Goal: Task Accomplishment & Management: Use online tool/utility

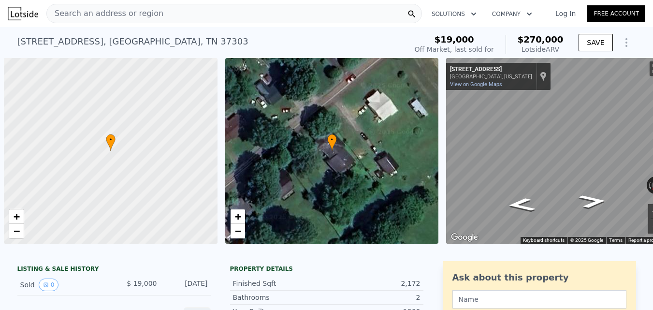
scroll to position [0, 4]
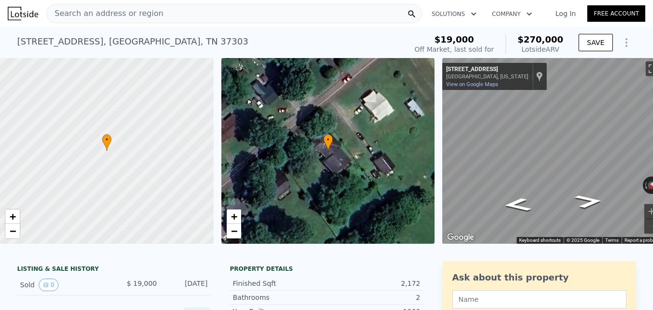
click at [254, 14] on div "Search an address or region" at bounding box center [234, 13] width 376 height 19
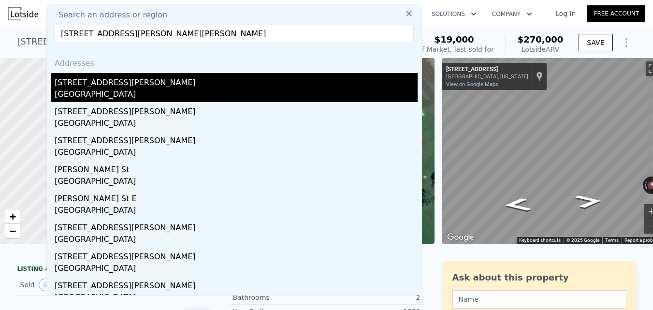
type input "[STREET_ADDRESS][PERSON_NAME][PERSON_NAME]"
click at [232, 81] on div "[STREET_ADDRESS][PERSON_NAME]" at bounding box center [236, 80] width 363 height 15
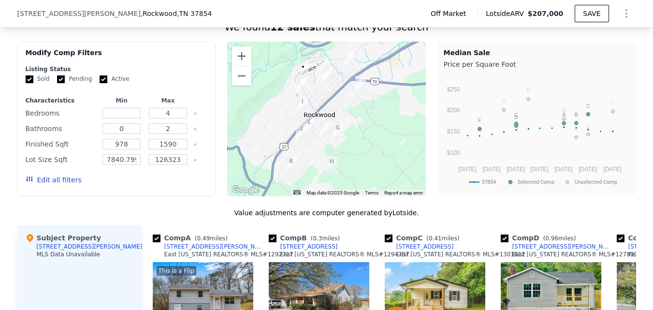
scroll to position [625, 0]
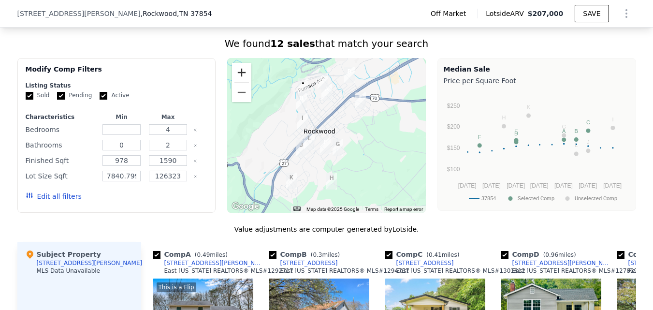
click at [241, 81] on button "Zoom in" at bounding box center [241, 72] width 19 height 19
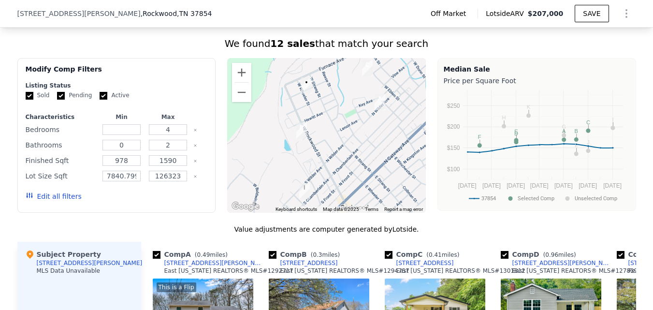
drag, startPoint x: 297, startPoint y: 115, endPoint x: 349, endPoint y: 204, distance: 103.1
click at [349, 204] on div at bounding box center [326, 135] width 199 height 155
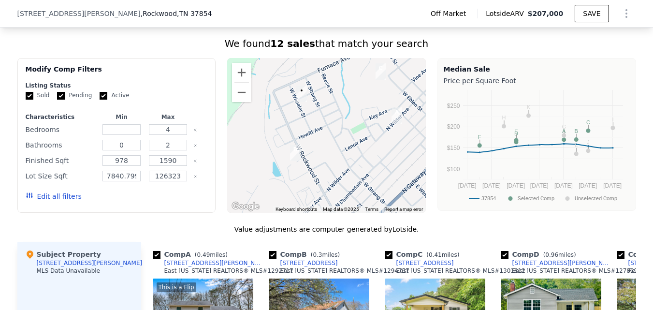
drag, startPoint x: 293, startPoint y: 120, endPoint x: 293, endPoint y: 128, distance: 7.7
click at [293, 128] on div at bounding box center [326, 135] width 199 height 155
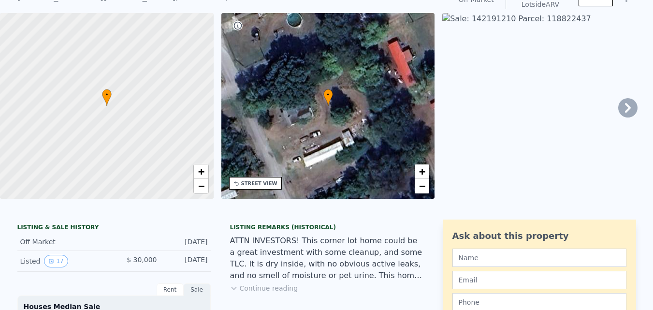
scroll to position [3, 0]
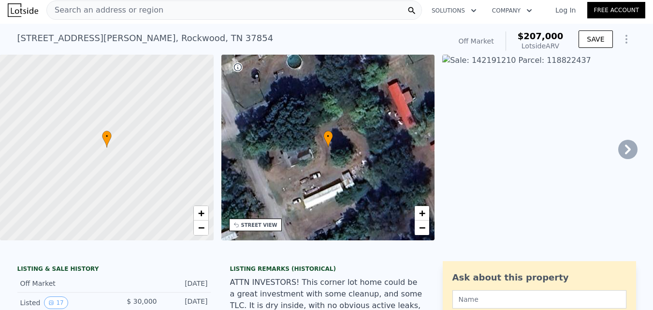
click at [214, 15] on div "Search an address or region" at bounding box center [234, 9] width 376 height 19
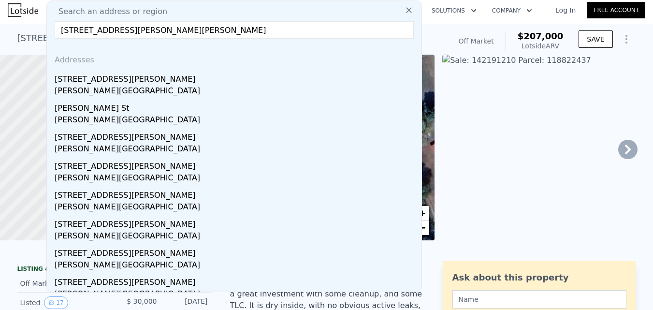
type input "[STREET_ADDRESS][PERSON_NAME][PERSON_NAME]"
click at [195, 89] on div "[PERSON_NAME][GEOGRAPHIC_DATA]" at bounding box center [236, 92] width 363 height 14
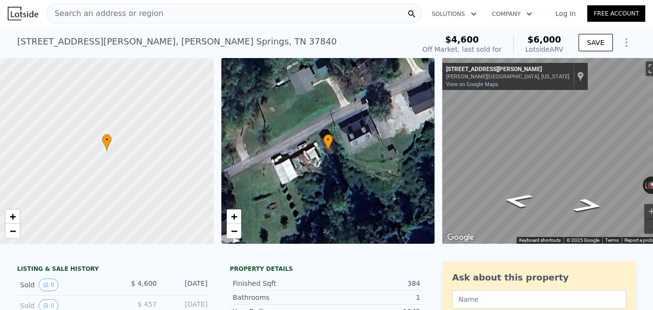
click at [215, 15] on div "Search an address or region" at bounding box center [234, 13] width 376 height 19
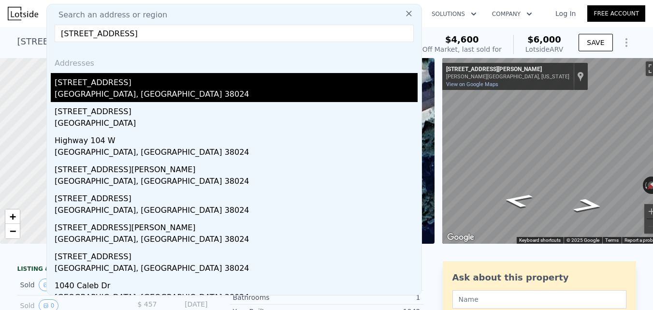
type input "[STREET_ADDRESS]"
click at [195, 87] on div "[STREET_ADDRESS]" at bounding box center [236, 80] width 363 height 15
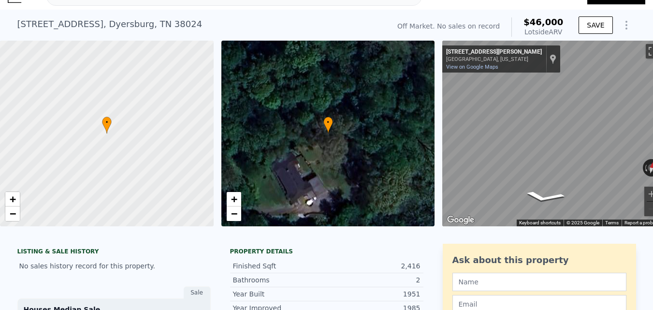
scroll to position [3, 0]
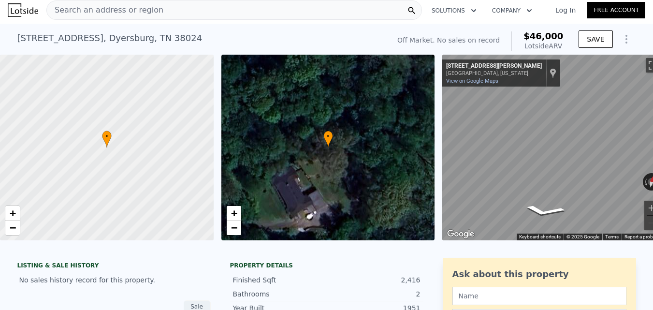
click at [188, 15] on div "Search an address or region" at bounding box center [234, 9] width 376 height 19
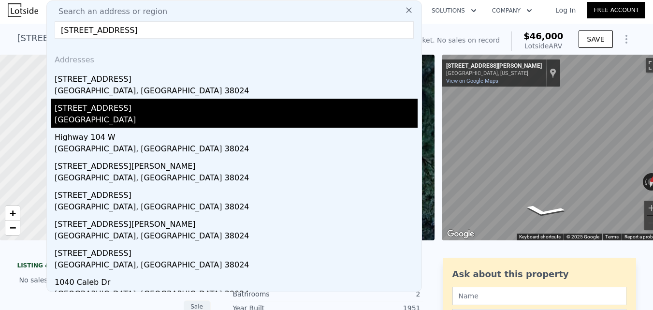
type input "[STREET_ADDRESS]"
click at [179, 109] on div "[STREET_ADDRESS]" at bounding box center [236, 106] width 363 height 15
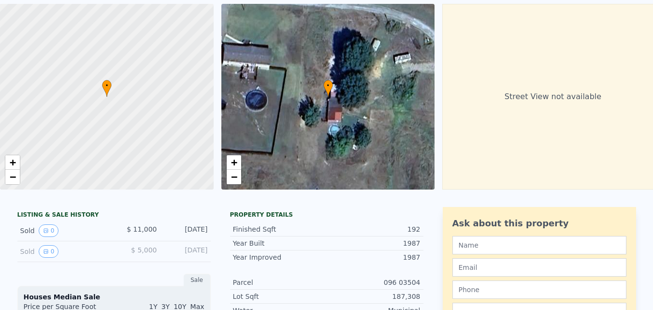
scroll to position [3, 0]
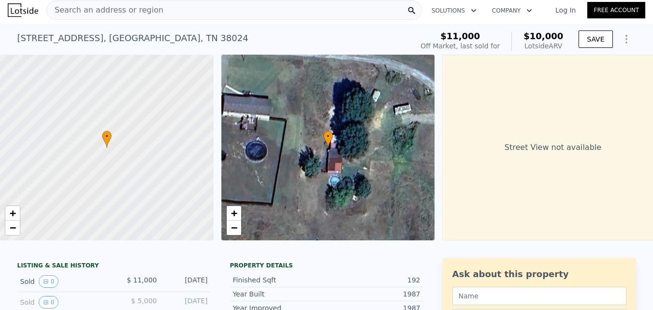
click at [196, 17] on div "Search an address or region" at bounding box center [234, 9] width 376 height 19
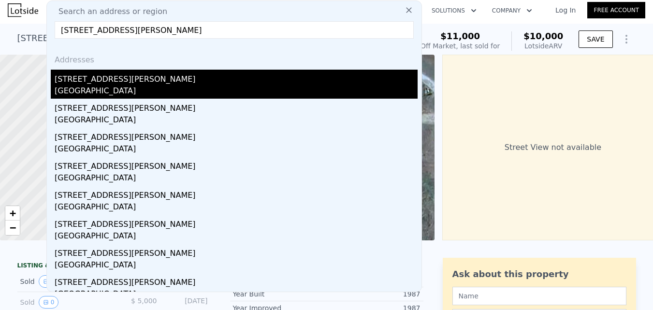
type input "[STREET_ADDRESS][PERSON_NAME]"
click at [182, 92] on div "[GEOGRAPHIC_DATA]" at bounding box center [236, 92] width 363 height 14
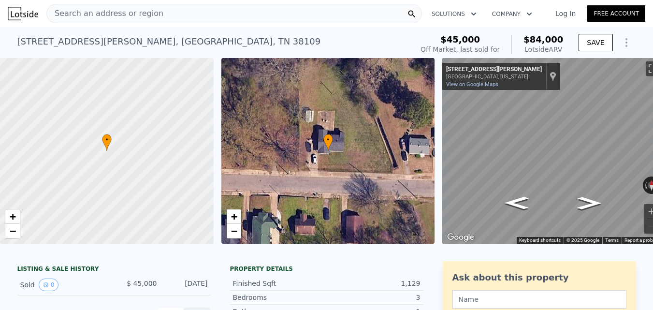
click at [197, 15] on div "Search an address or region" at bounding box center [234, 13] width 376 height 19
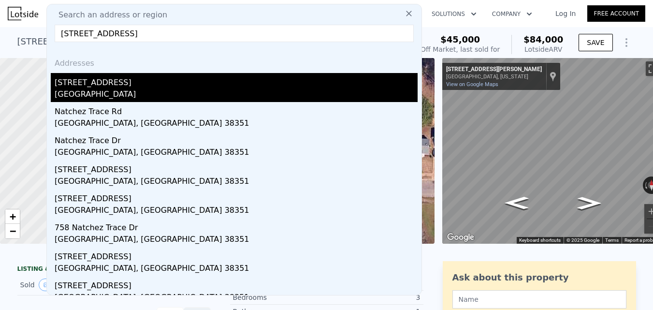
type input "[STREET_ADDRESS]"
click at [192, 90] on div "[GEOGRAPHIC_DATA]" at bounding box center [236, 95] width 363 height 14
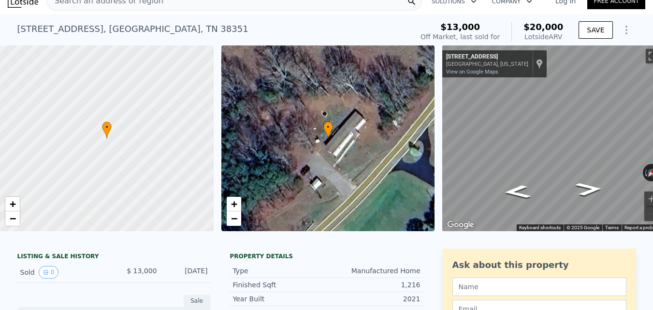
scroll to position [3, 0]
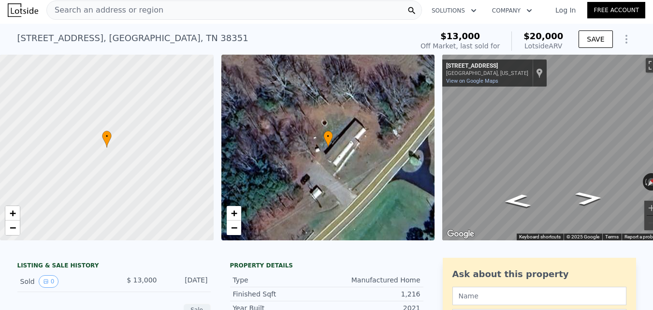
click at [197, 14] on div "Search an address or region" at bounding box center [234, 9] width 376 height 19
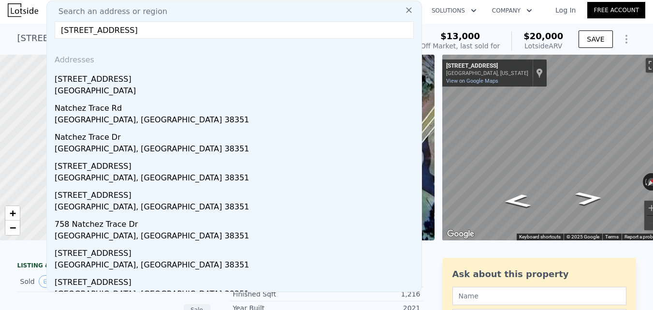
scroll to position [0, 0]
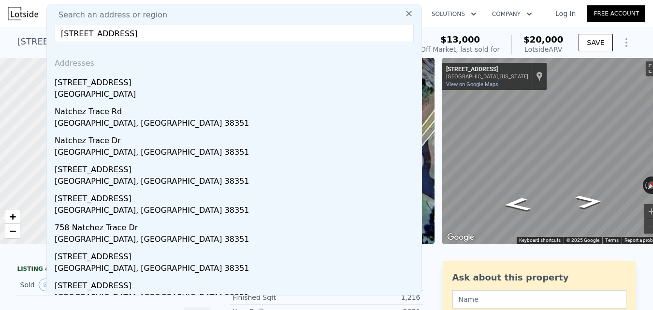
click at [241, 31] on input "[STREET_ADDRESS]" at bounding box center [234, 33] width 359 height 17
drag, startPoint x: 241, startPoint y: 31, endPoint x: 195, endPoint y: 35, distance: 45.6
click at [195, 35] on input "[STREET_ADDRESS]" at bounding box center [234, 33] width 359 height 17
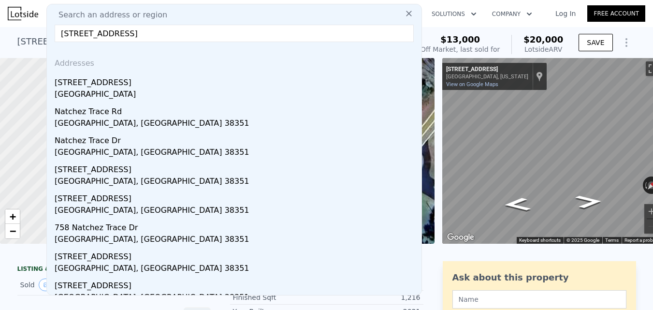
click at [195, 35] on input "[STREET_ADDRESS]" at bounding box center [234, 33] width 359 height 17
paste input "[STREET_ADDRESS]"
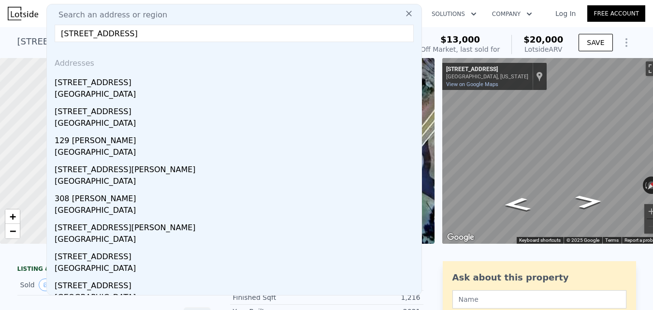
click at [185, 36] on input "[STREET_ADDRESS]" at bounding box center [234, 33] width 359 height 17
paste input "[STREET_ADDRESS][PERSON_NAME]"
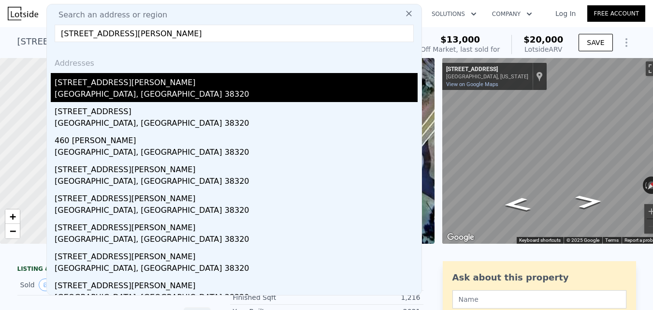
type input "[STREET_ADDRESS][PERSON_NAME]"
click at [176, 86] on div "[STREET_ADDRESS][PERSON_NAME]" at bounding box center [236, 80] width 363 height 15
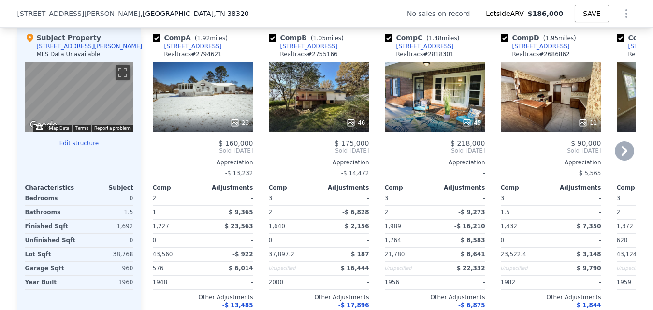
scroll to position [963, 0]
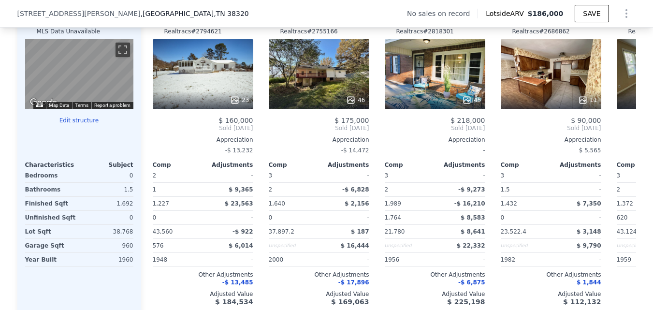
click at [82, 124] on button "Edit structure" at bounding box center [79, 120] width 108 height 8
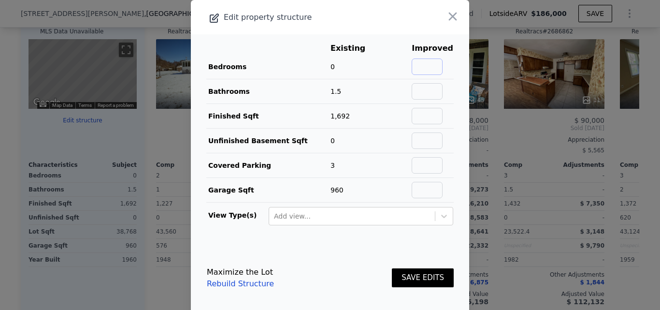
click at [429, 66] on input "text" at bounding box center [427, 66] width 31 height 16
type input "4"
click at [412, 280] on button "SAVE EDITS" at bounding box center [423, 277] width 62 height 19
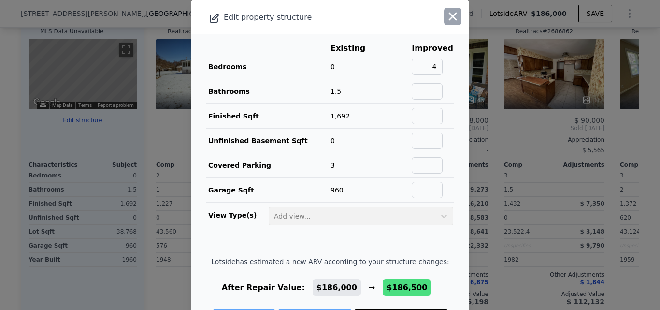
click at [449, 18] on icon "button" at bounding box center [453, 17] width 8 height 8
